Goal: Task Accomplishment & Management: Manage account settings

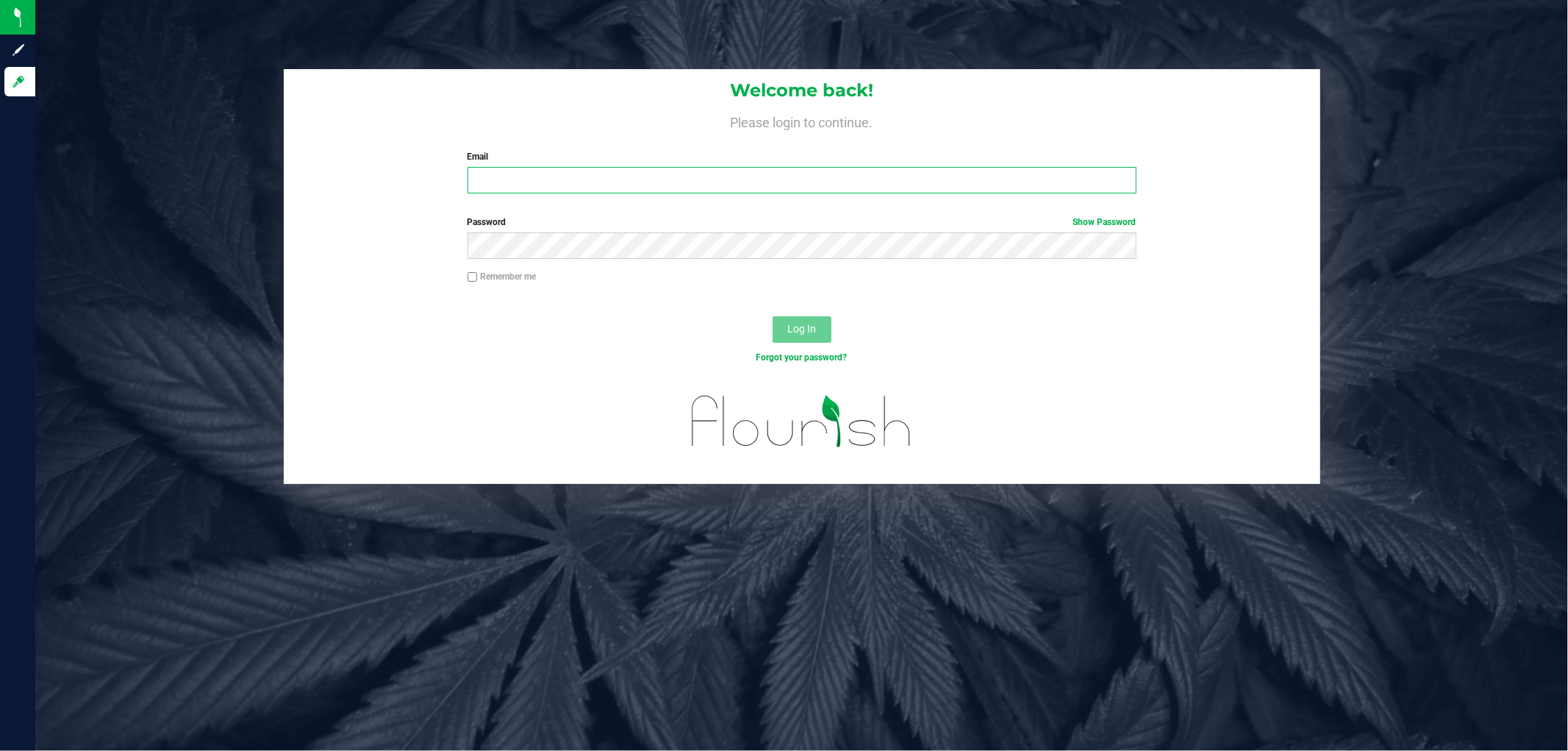
click at [577, 184] on input "Email" at bounding box center [802, 180] width 668 height 26
type input "[EMAIL_ADDRESS][DOMAIN_NAME]"
click at [773, 316] on button "Log In" at bounding box center [802, 329] width 58 height 26
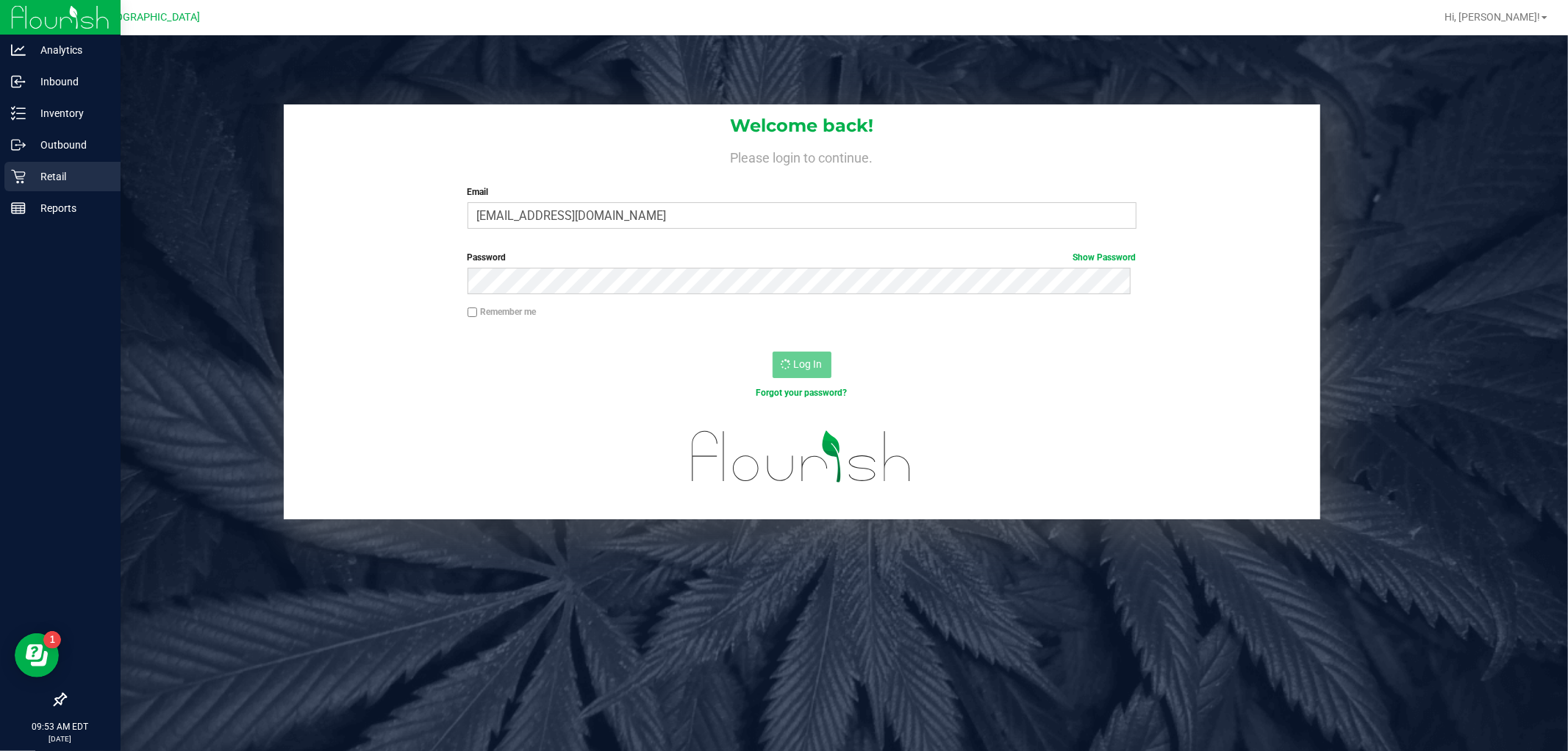
click at [40, 167] on p "Retail" at bounding box center [69, 175] width 89 height 17
click at [78, 171] on p "Retail" at bounding box center [69, 175] width 89 height 17
click at [18, 175] on icon at bounding box center [18, 176] width 15 height 15
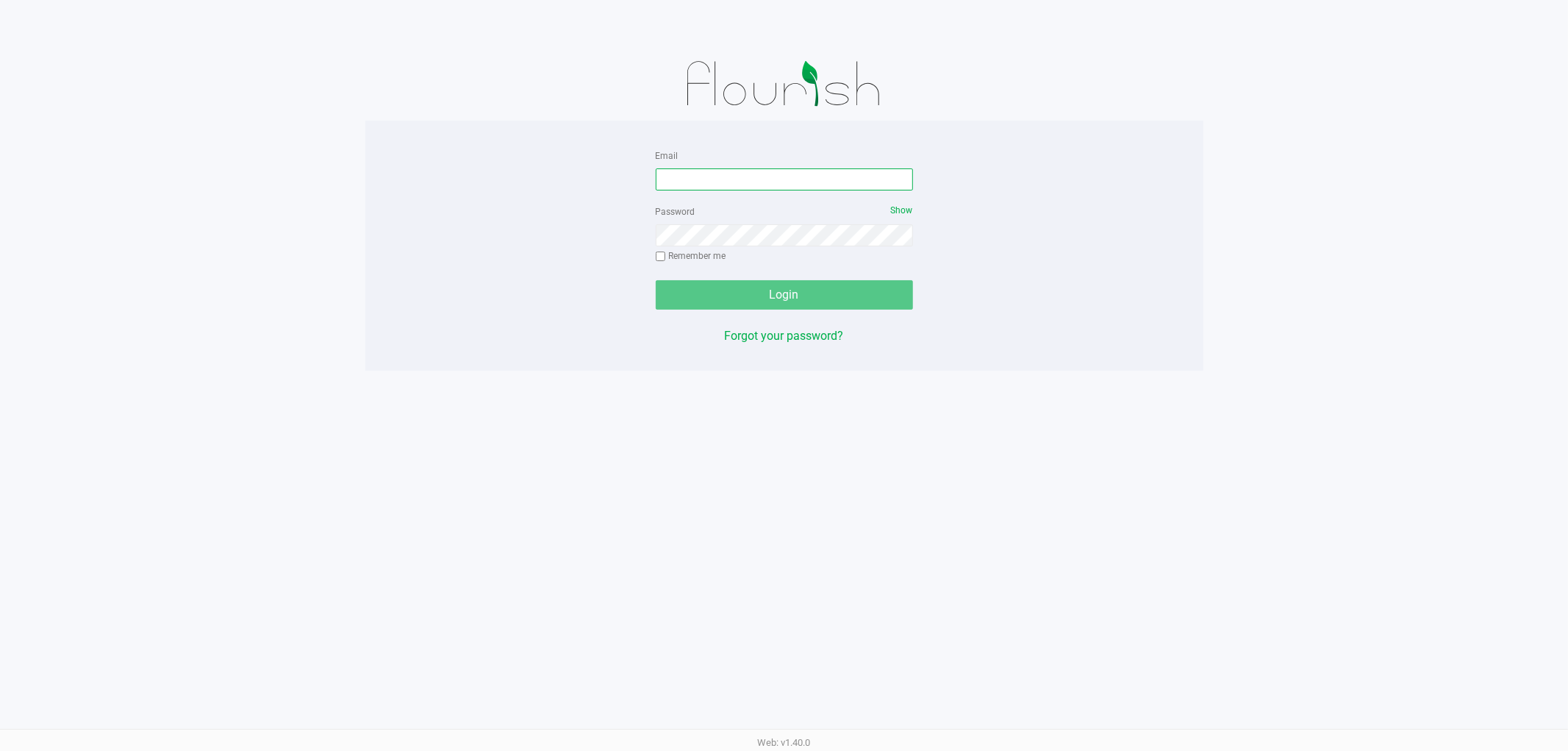
click at [780, 184] on input "Email" at bounding box center [784, 179] width 258 height 22
type input "[EMAIL_ADDRESS][DOMAIN_NAME]"
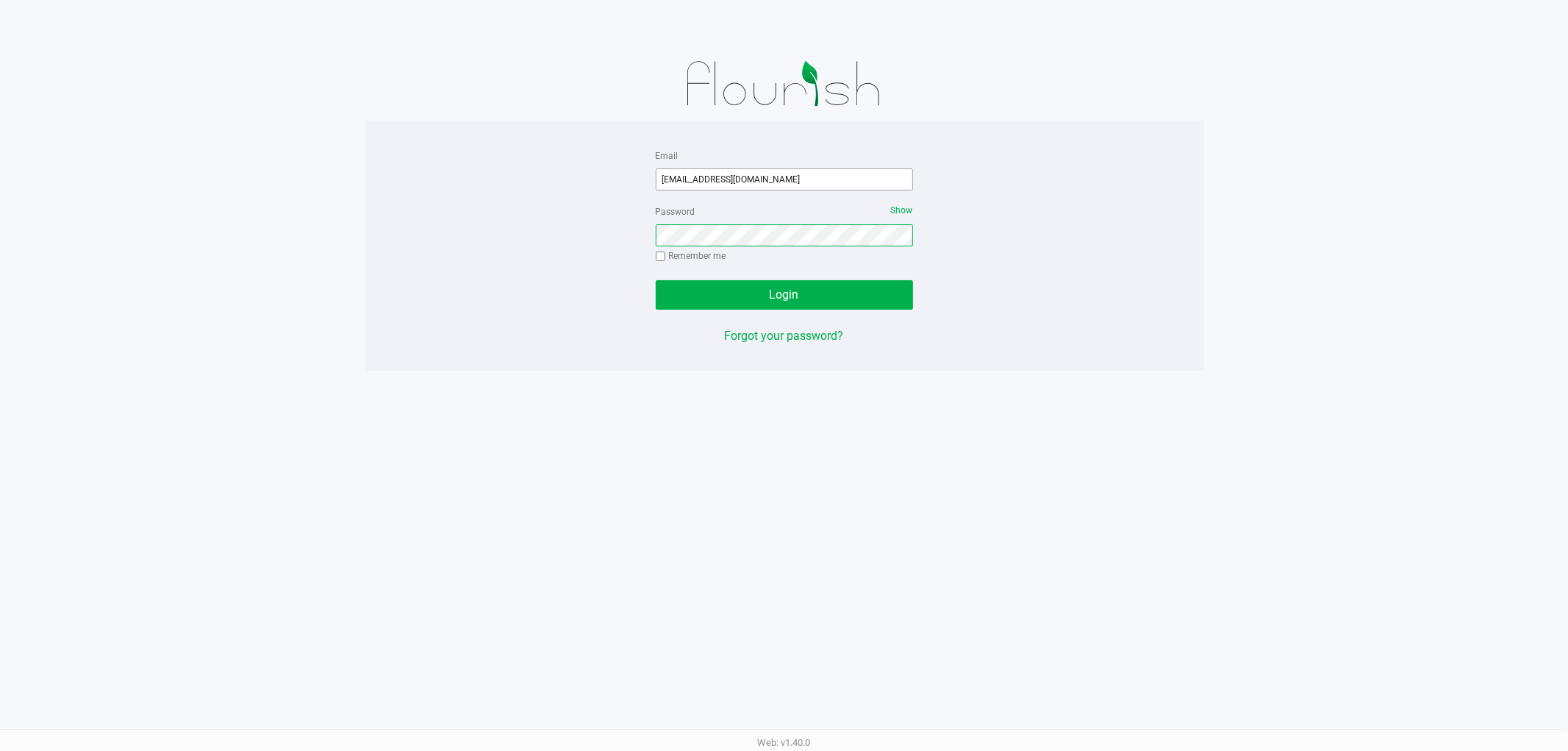
click at [656, 280] on button "Login" at bounding box center [784, 295] width 258 height 29
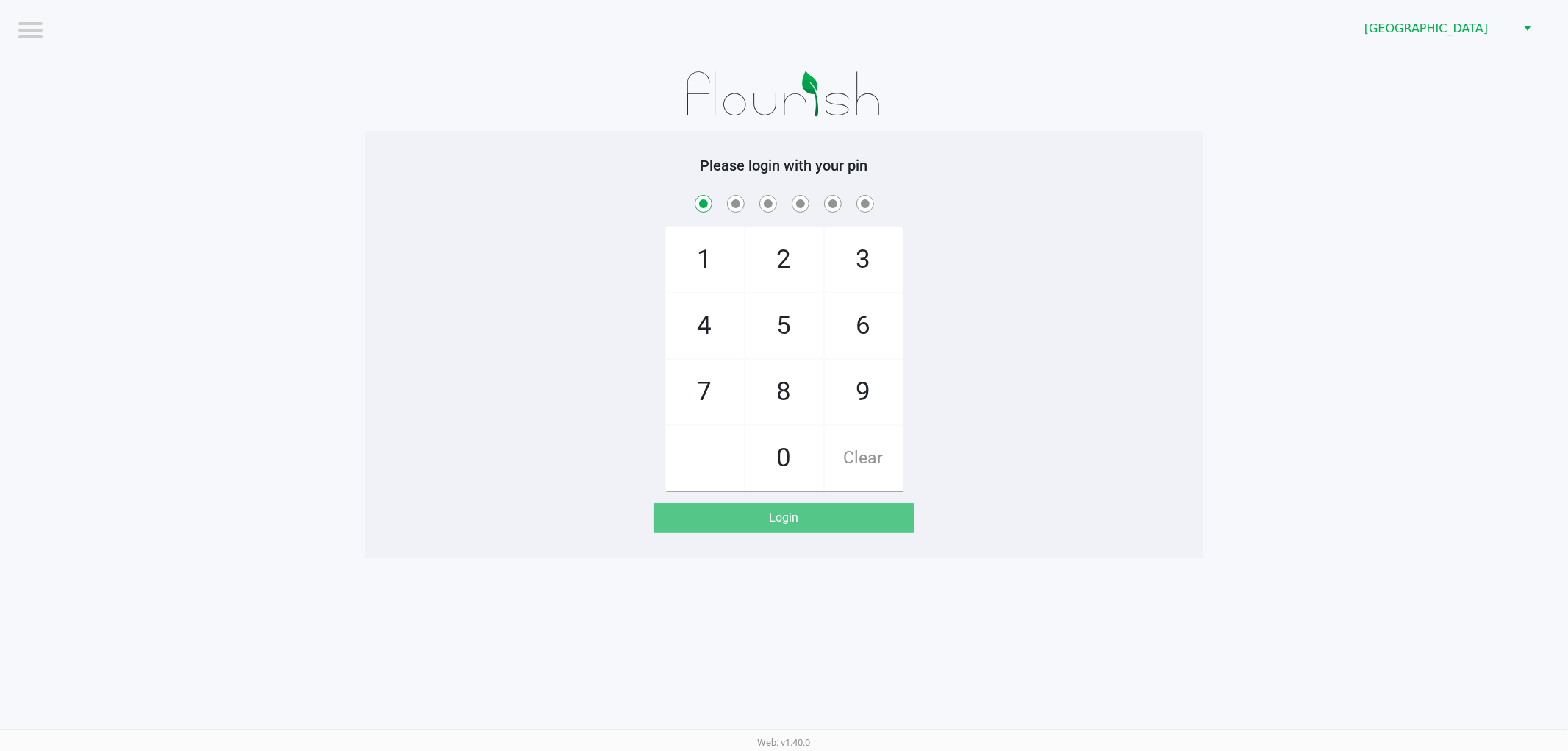
checkbox input "true"
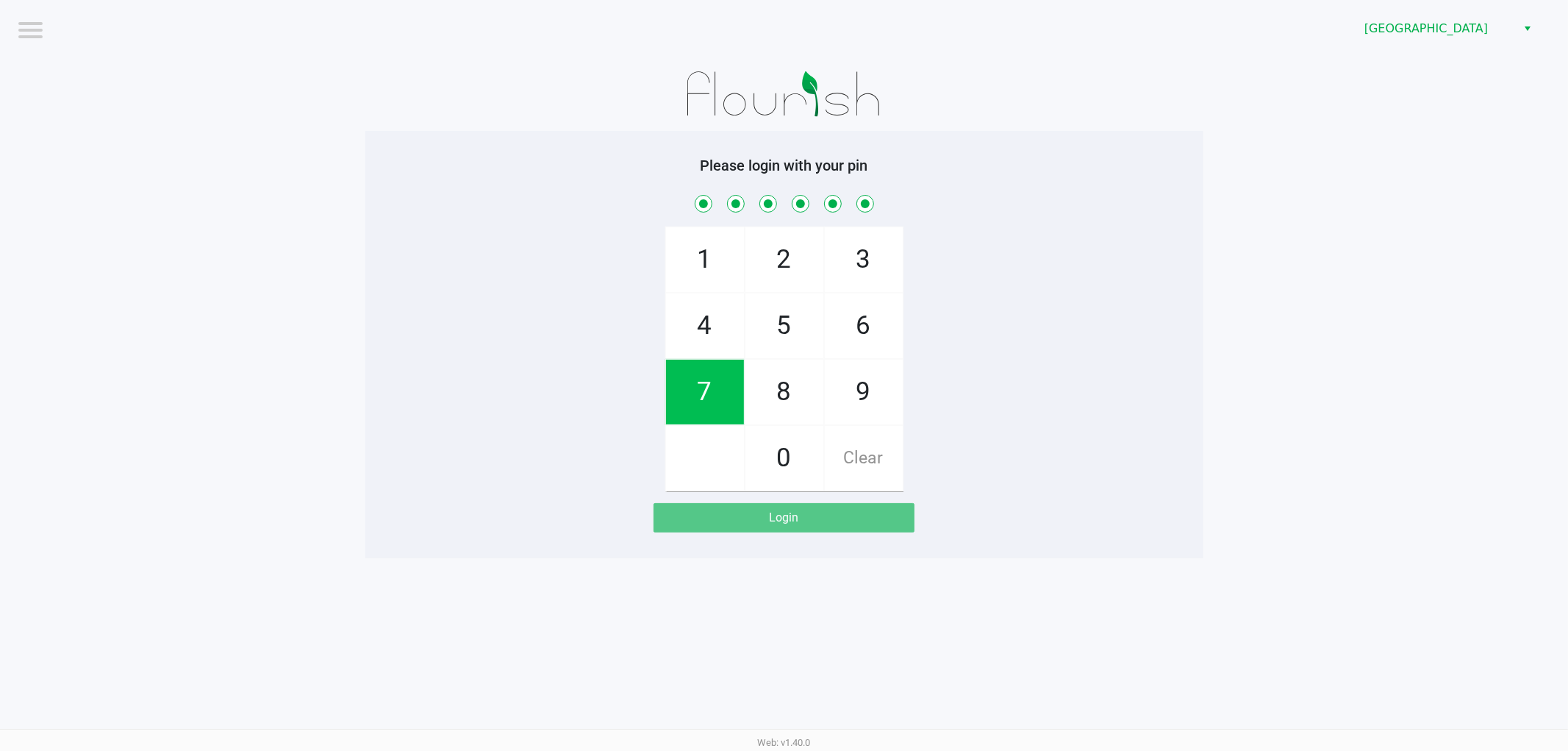
checkbox input "true"
